Goal: Check status: Check status

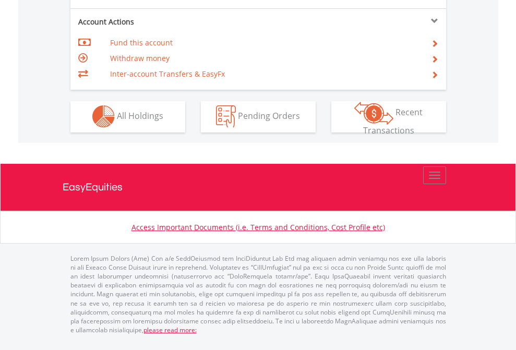
scroll to position [976, 0]
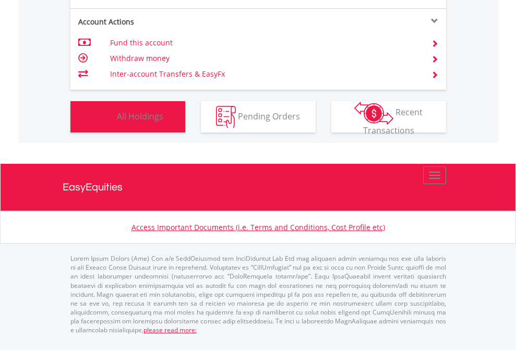
scroll to position [100, 164]
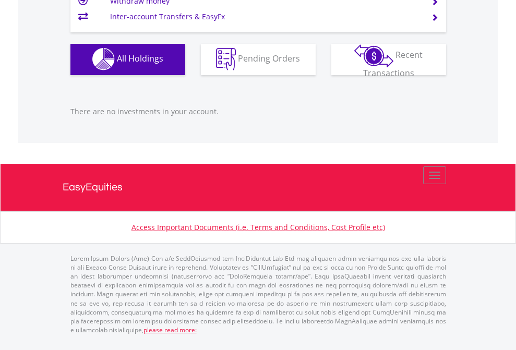
scroll to position [100, 164]
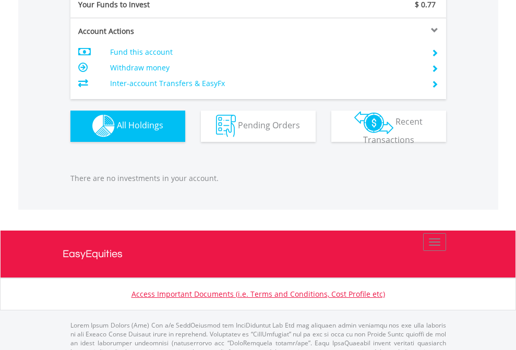
scroll to position [1033, 0]
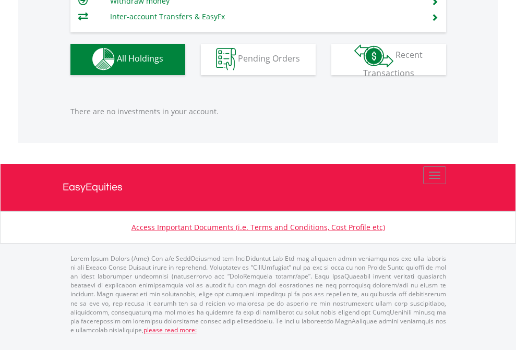
scroll to position [1033, 0]
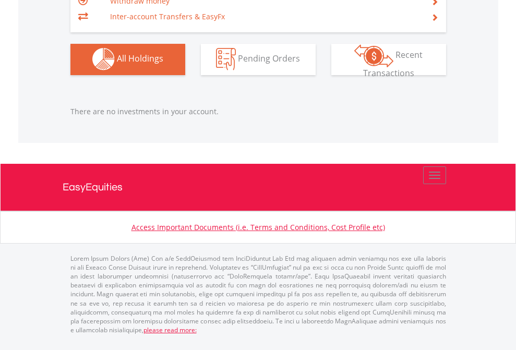
scroll to position [100, 164]
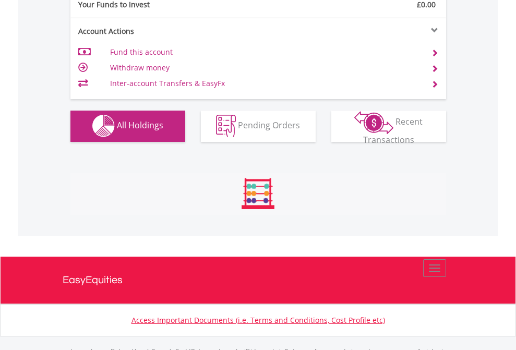
scroll to position [1033, 0]
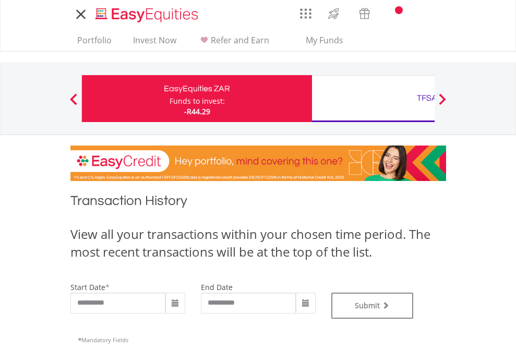
type input "**********"
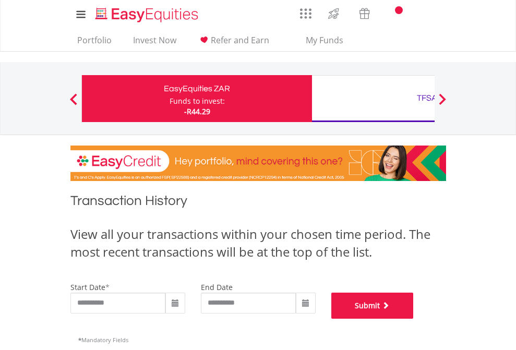
click at [414, 319] on button "Submit" at bounding box center [372, 306] width 82 height 26
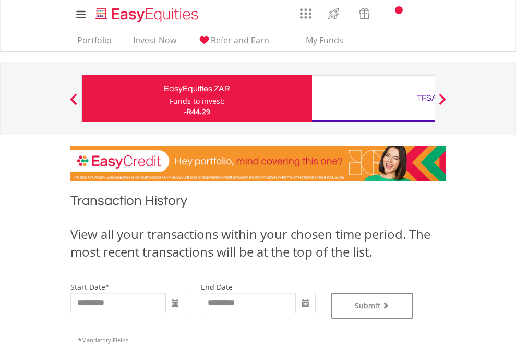
click at [373, 99] on div "TFSA" at bounding box center [427, 98] width 218 height 15
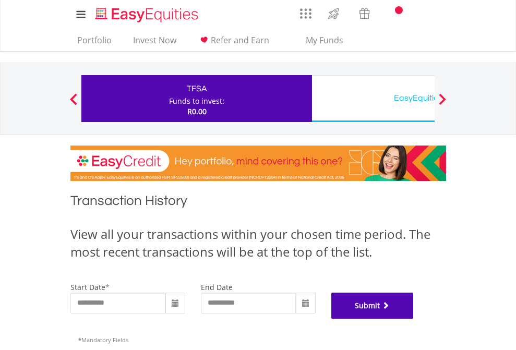
click at [414, 319] on button "Submit" at bounding box center [372, 306] width 82 height 26
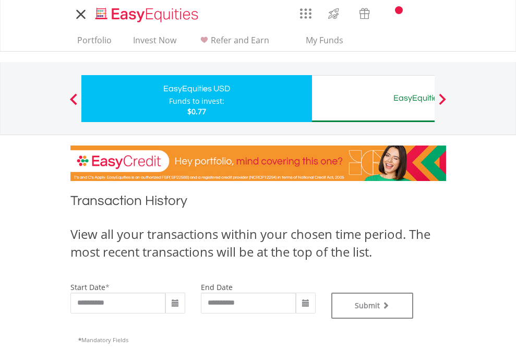
type input "**********"
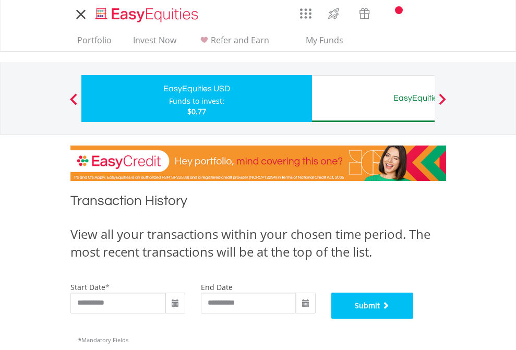
click at [414, 319] on button "Submit" at bounding box center [372, 306] width 82 height 26
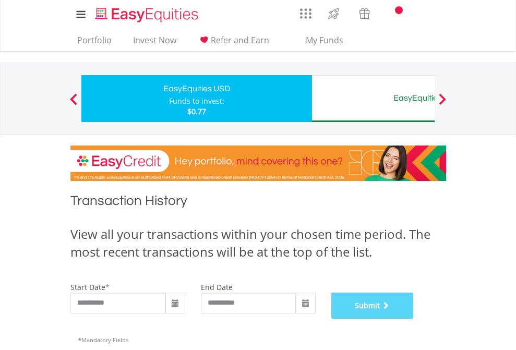
scroll to position [423, 0]
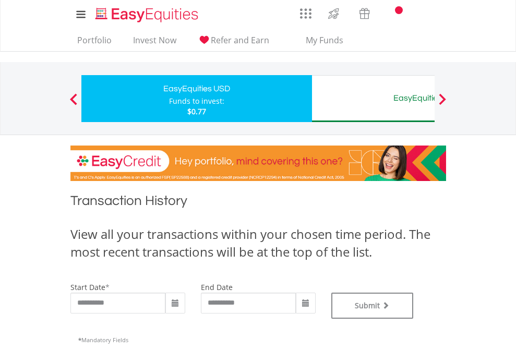
click at [373, 99] on div "EasyEquities AUD" at bounding box center [427, 98] width 218 height 15
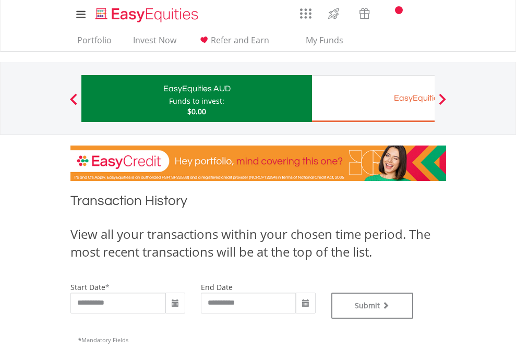
type input "**********"
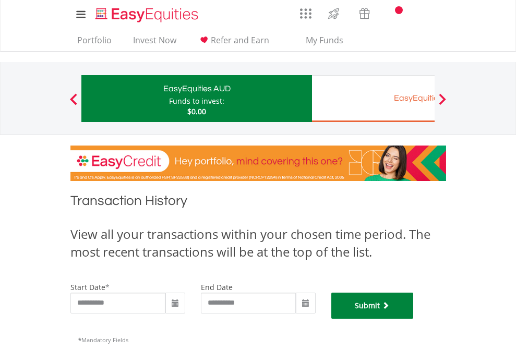
click at [414, 319] on button "Submit" at bounding box center [372, 306] width 82 height 26
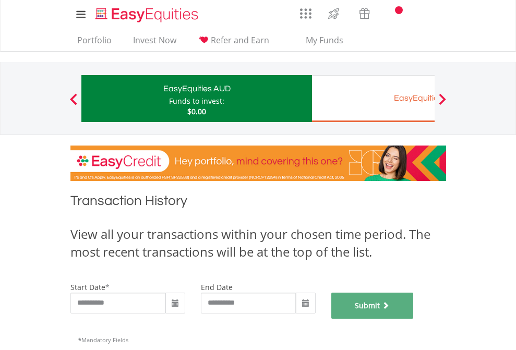
scroll to position [423, 0]
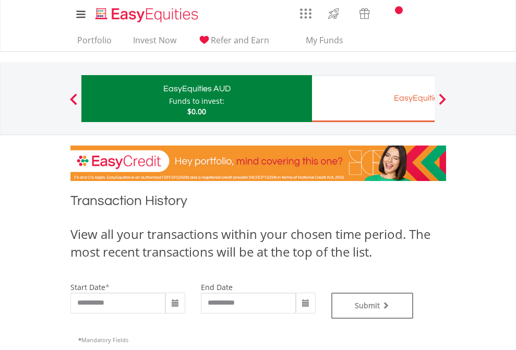
click at [373, 99] on div "EasyEquities EUR" at bounding box center [427, 98] width 218 height 15
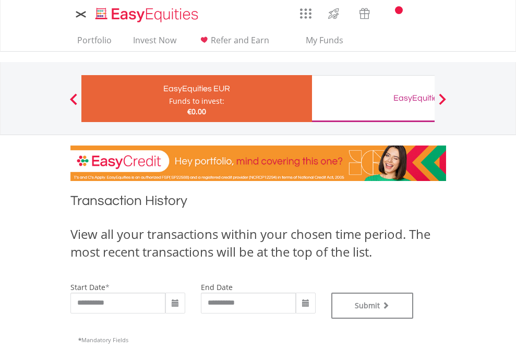
type input "**********"
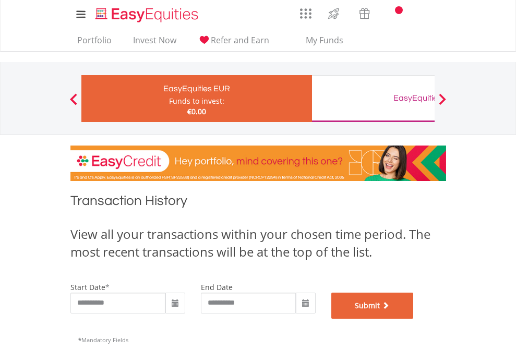
click at [414, 319] on button "Submit" at bounding box center [372, 306] width 82 height 26
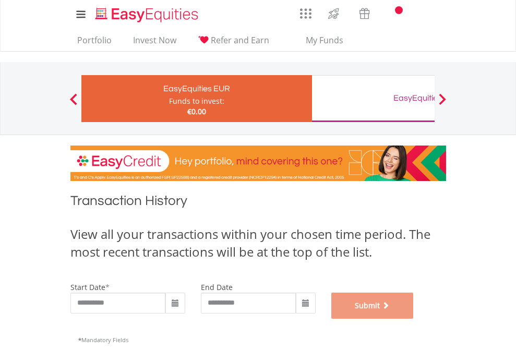
scroll to position [423, 0]
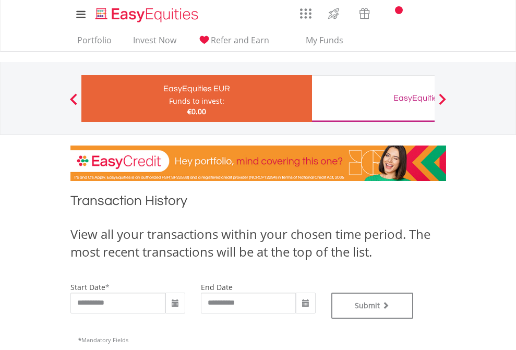
click at [373, 99] on div "EasyEquities GBP" at bounding box center [427, 98] width 218 height 15
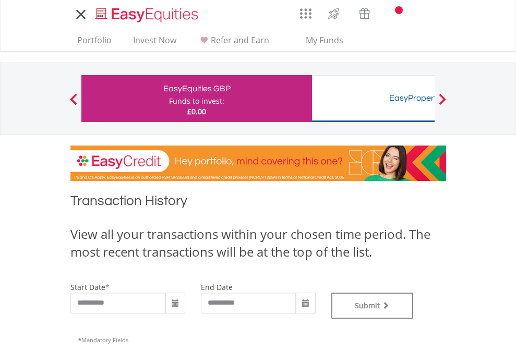
type input "**********"
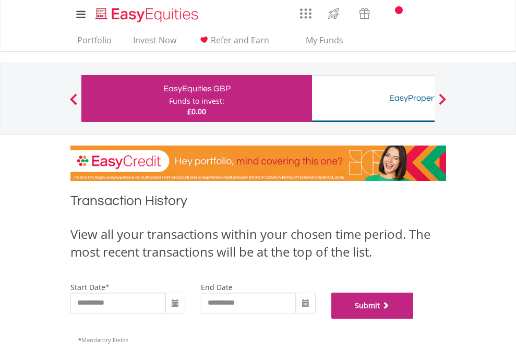
click at [414, 319] on button "Submit" at bounding box center [372, 306] width 82 height 26
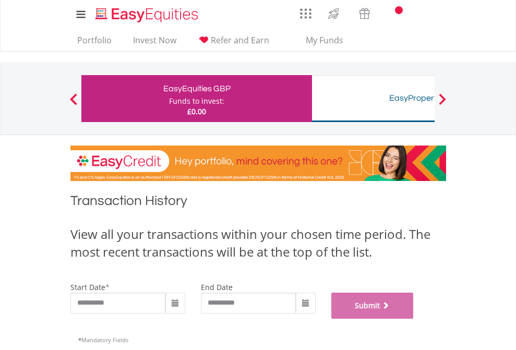
scroll to position [423, 0]
